Goal: Information Seeking & Learning: Learn about a topic

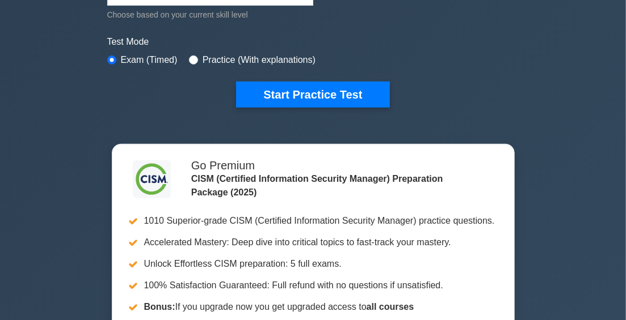
scroll to position [284, 0]
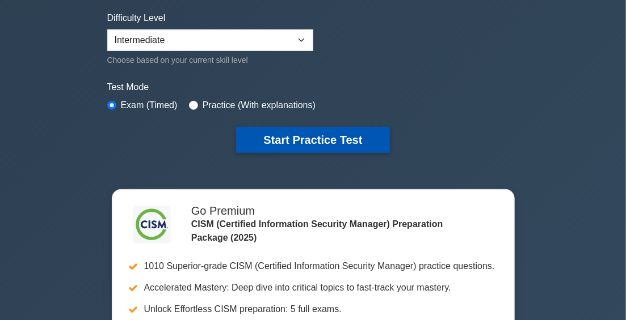
click at [330, 137] on button "Start Practice Test" at bounding box center [312, 140] width 153 height 26
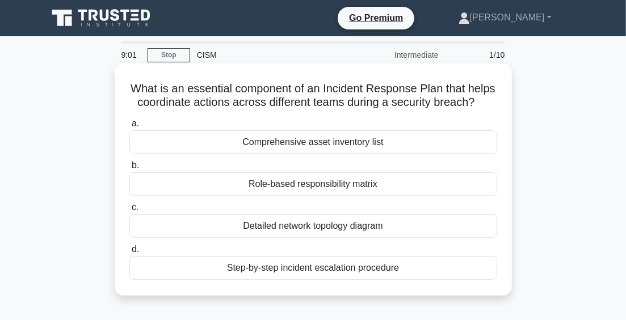
click at [348, 271] on div "Step-by-step incident escalation procedure" at bounding box center [313, 268] width 368 height 24
click at [129, 254] on input "d. Step-by-step incident escalation procedure" at bounding box center [129, 249] width 0 height 7
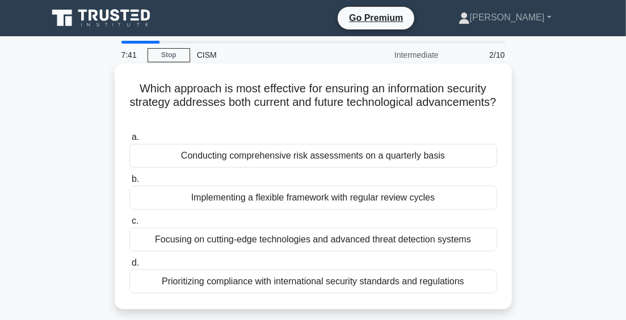
click at [339, 155] on div "Conducting comprehensive risk assessments on a quarterly basis" at bounding box center [313, 156] width 368 height 24
click at [129, 141] on input "a. Conducting comprehensive risk assessments on a quarterly basis" at bounding box center [129, 137] width 0 height 7
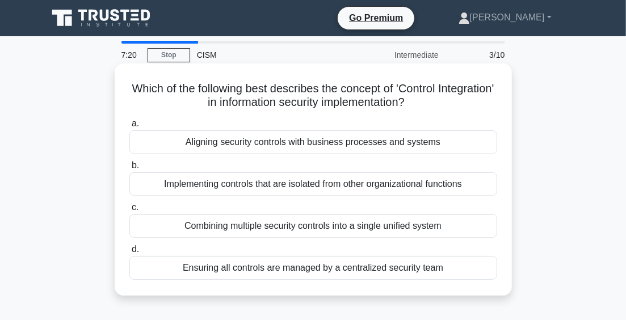
click at [341, 146] on div "Aligning security controls with business processes and systems" at bounding box center [313, 142] width 368 height 24
click at [129, 128] on input "a. Aligning security controls with business processes and systems" at bounding box center [129, 123] width 0 height 7
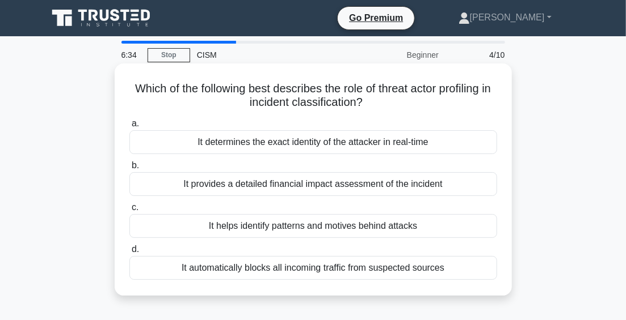
click at [325, 224] on div "It helps identify patterns and motives behind attacks" at bounding box center [313, 226] width 368 height 24
click at [129, 212] on input "c. It helps identify patterns and motives behind attacks" at bounding box center [129, 207] width 0 height 7
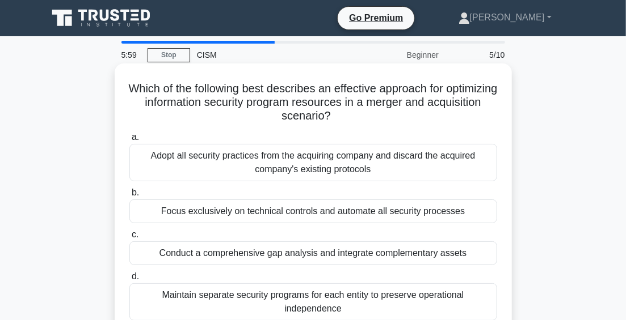
click at [397, 256] on div "Conduct a comprehensive gap analysis and integrate complementary assets" at bounding box center [313, 254] width 368 height 24
click at [129, 239] on input "c. Conduct a comprehensive gap analysis and integrate complementary assets" at bounding box center [129, 234] width 0 height 7
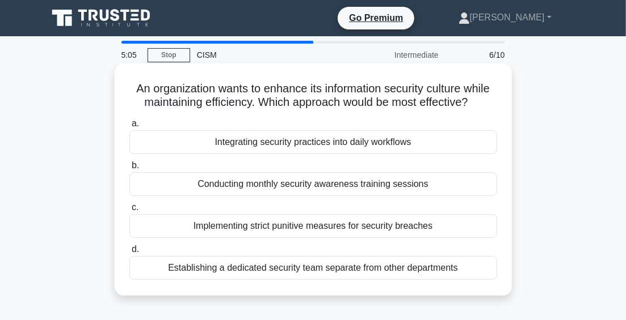
click at [378, 141] on div "Integrating security practices into daily workflows" at bounding box center [313, 142] width 368 height 24
click at [129, 128] on input "a. Integrating security practices into daily workflows" at bounding box center [129, 123] width 0 height 7
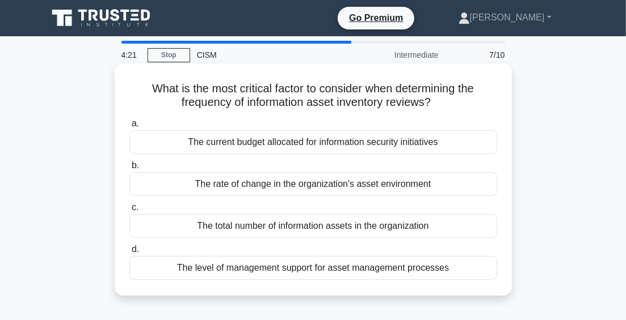
click at [338, 183] on div "The rate of change in the organization's asset environment" at bounding box center [313, 184] width 368 height 24
click at [129, 170] on input "b. The rate of change in the organization's asset environment" at bounding box center [129, 165] width 0 height 7
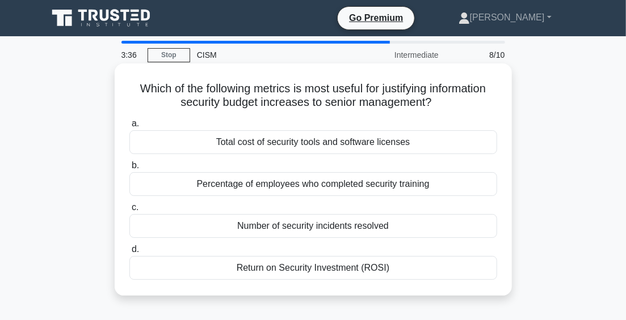
click at [362, 225] on div "Number of security incidents resolved" at bounding box center [313, 226] width 368 height 24
click at [129, 212] on input "c. Number of security incidents resolved" at bounding box center [129, 207] width 0 height 7
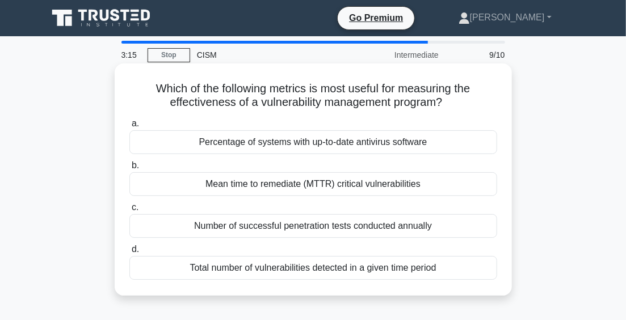
click at [376, 181] on div "Mean time to remediate (MTTR) critical vulnerabilities" at bounding box center [313, 184] width 368 height 24
click at [129, 170] on input "b. Mean time to remediate (MTTR) critical vulnerabilities" at bounding box center [129, 165] width 0 height 7
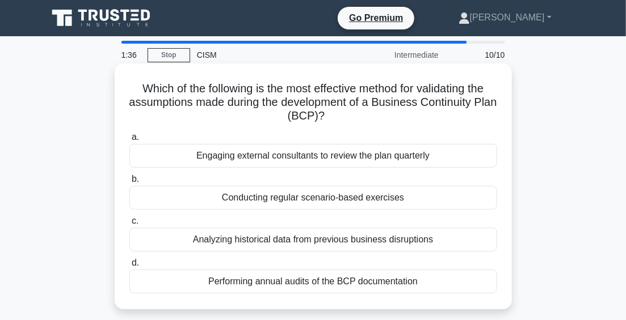
click at [370, 198] on div "Conducting regular scenario-based exercises" at bounding box center [313, 198] width 368 height 24
click at [129, 183] on input "b. Conducting regular scenario-based exercises" at bounding box center [129, 179] width 0 height 7
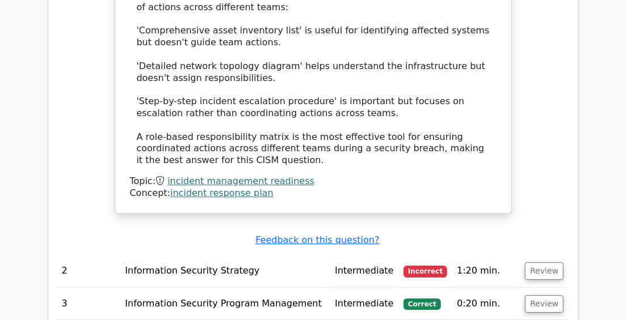
scroll to position [1475, 0]
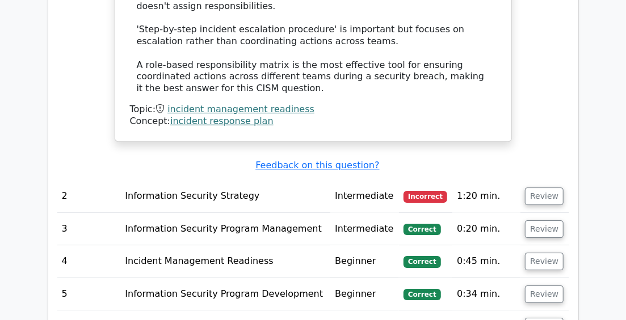
click at [414, 191] on span "Incorrect" at bounding box center [425, 196] width 44 height 11
click at [534, 188] on button "Review" at bounding box center [544, 197] width 39 height 18
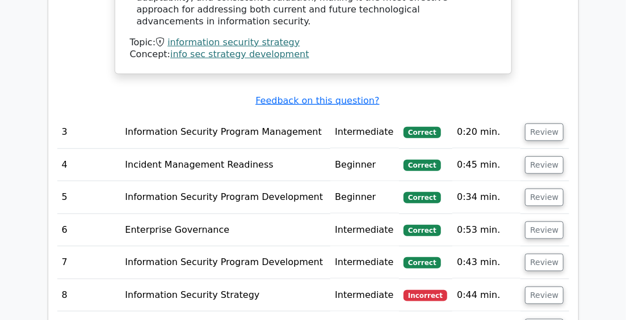
scroll to position [2326, 0]
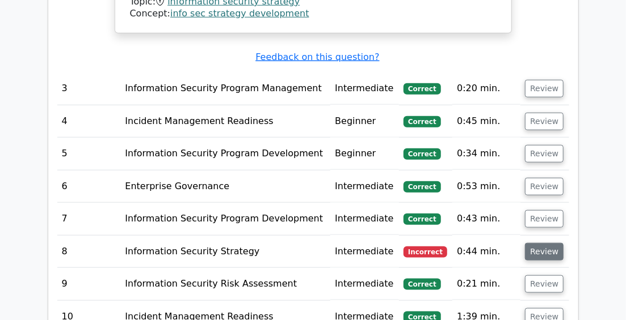
click at [535, 243] on button "Review" at bounding box center [544, 252] width 39 height 18
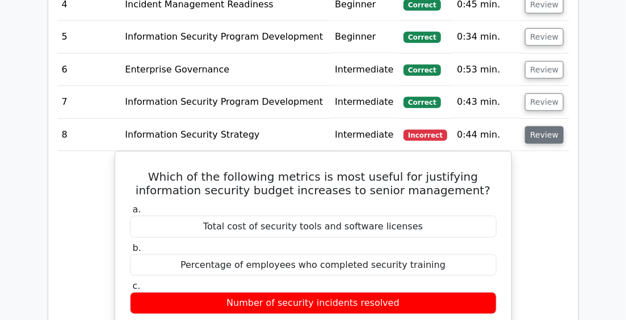
scroll to position [2382, 0]
